Goal: Information Seeking & Learning: Understand process/instructions

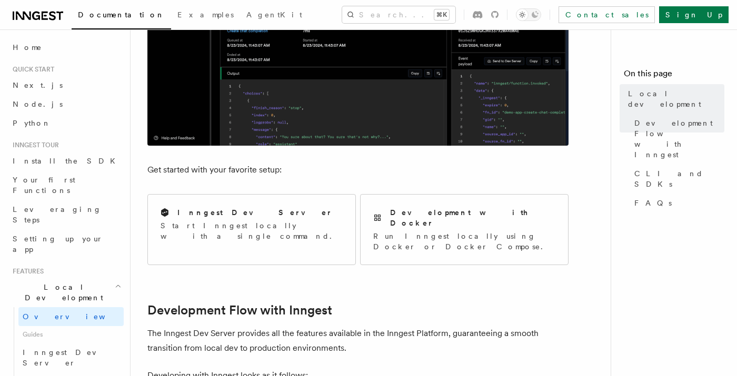
scroll to position [293, 0]
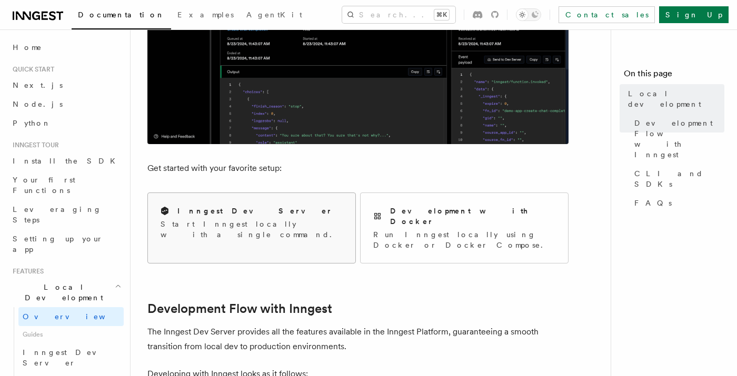
click at [226, 210] on h2 "Inngest Dev Server" at bounding box center [254, 211] width 155 height 11
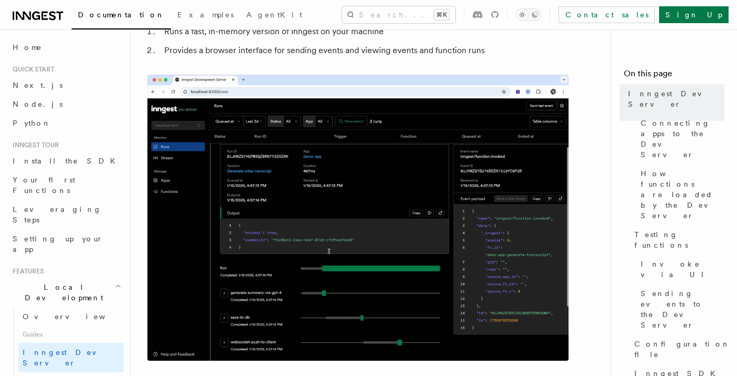
scroll to position [107, 0]
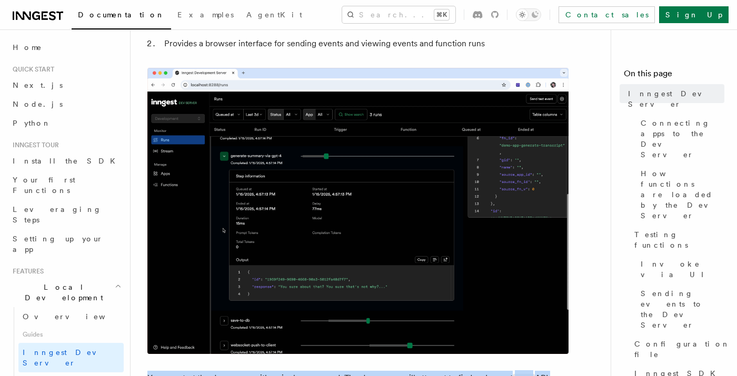
drag, startPoint x: 405, startPoint y: 204, endPoint x: 189, endPoint y: 199, distance: 216.3
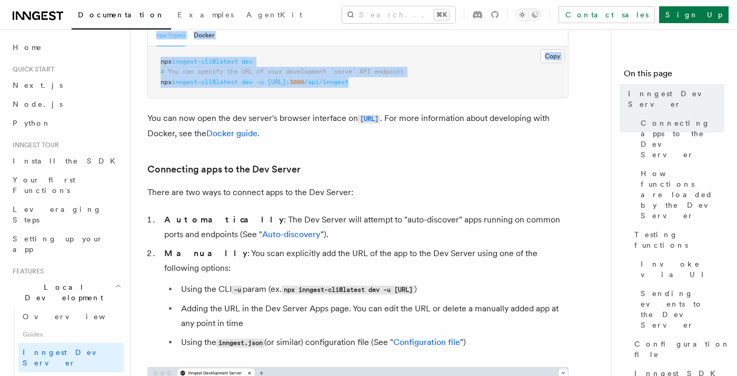
scroll to position [512, 0]
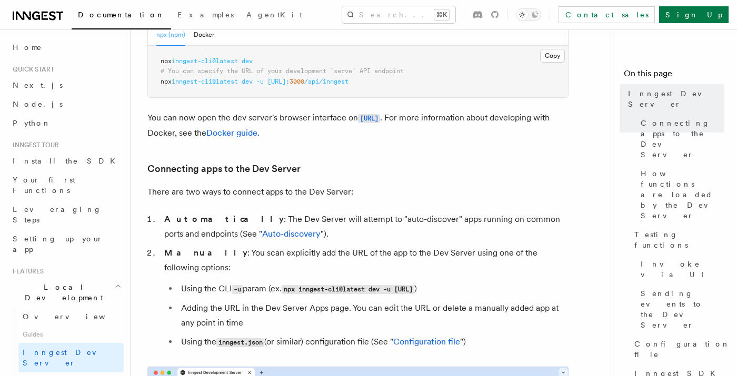
click at [390, 87] on pre "npx inngest-cli@latest dev # You can specify the URL of your development `serve…" at bounding box center [358, 72] width 420 height 52
drag, startPoint x: 176, startPoint y: 83, endPoint x: 259, endPoint y: 81, distance: 83.2
click at [259, 81] on span "npx inngest-cli@latest dev -u [URL]: 3000 /api/inngest" at bounding box center [255, 81] width 188 height 7
click at [399, 82] on pre "npx inngest-cli@latest dev # You can specify the URL of your development `serve…" at bounding box center [358, 72] width 420 height 52
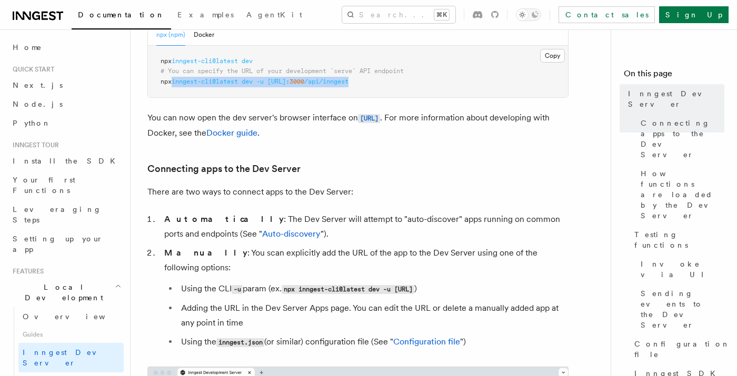
copy span "inngest-cli@latest dev -u [URL]: 3000 /api/inngest"
